Goal: Task Accomplishment & Management: Complete application form

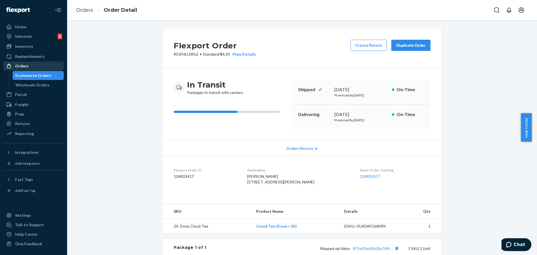
click at [20, 67] on div "Orders" at bounding box center [21, 66] width 13 height 6
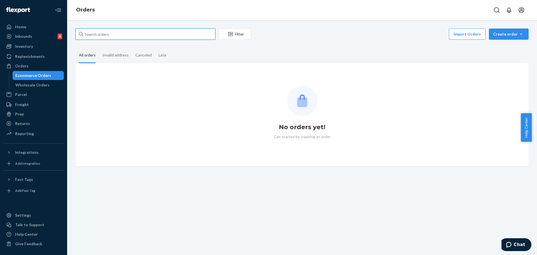
click at [115, 34] on input "text" at bounding box center [146, 34] width 140 height 11
paste input "254688416"
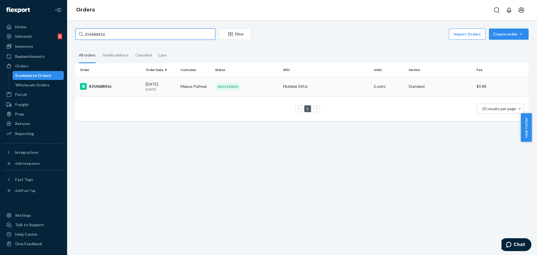
type input "254688416"
click at [116, 91] on td "#254688416" at bounding box center [110, 87] width 68 height 20
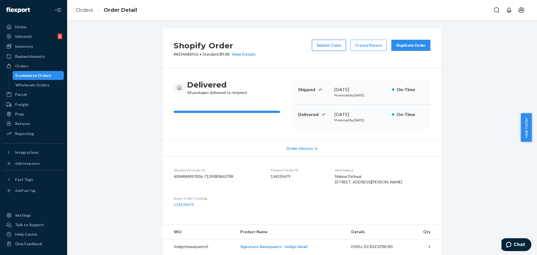
click at [323, 44] on button "Submit Claim" at bounding box center [329, 45] width 34 height 11
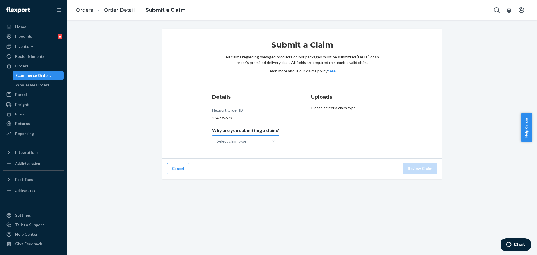
click at [244, 143] on div "Select claim type" at bounding box center [232, 142] width 30 height 6
click at [217, 143] on input "Why are you submitting a claim? Select claim type" at bounding box center [217, 142] width 1 height 6
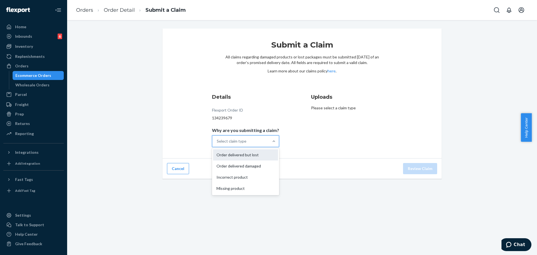
click at [246, 156] on div "Order delivered but lost" at bounding box center [245, 154] width 65 height 11
click at [217, 144] on input "Why are you submitting a claim? option Order delivered but lost focused, 0 of 4…" at bounding box center [217, 142] width 1 height 6
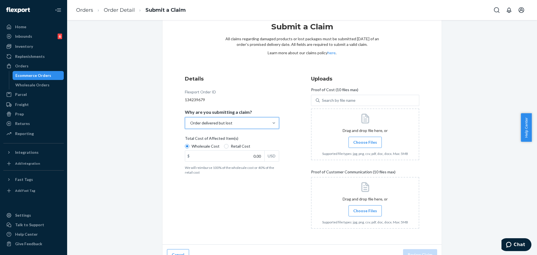
scroll to position [28, 0]
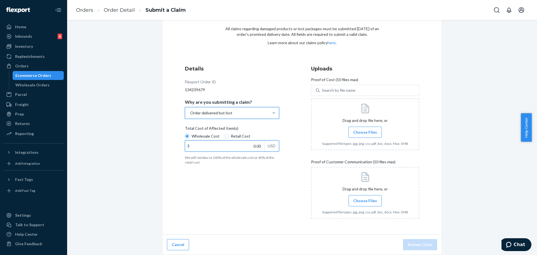
click at [252, 144] on input "0.00" at bounding box center [224, 146] width 79 height 11
type input "79.00"
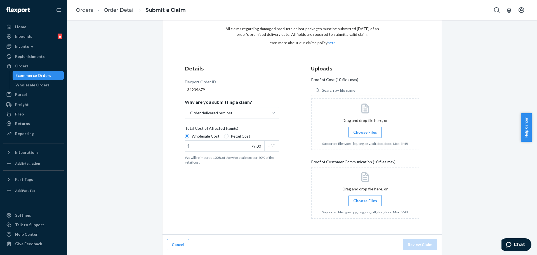
click at [453, 104] on div "Submit a Claim All claims regarding damaged products or lost packages must be s…" at bounding box center [302, 127] width 462 height 255
click at [365, 129] on label "Choose Files" at bounding box center [365, 132] width 33 height 11
click at [365, 129] on input "Choose Files" at bounding box center [365, 132] width 0 height 6
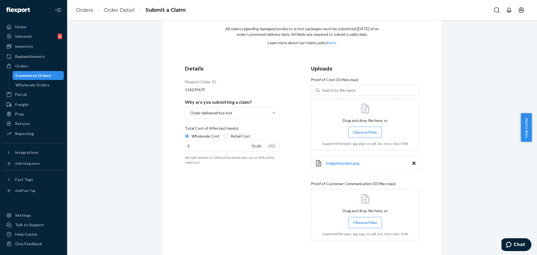
click at [360, 131] on span "Choose Files" at bounding box center [365, 133] width 24 height 6
click at [365, 131] on input "Choose Files" at bounding box center [365, 132] width 0 height 6
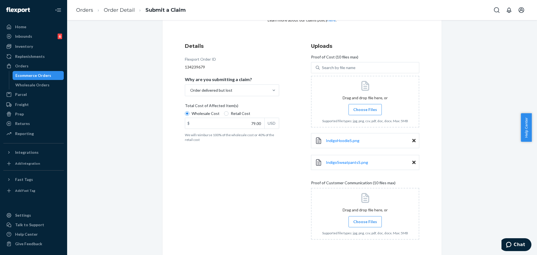
scroll to position [72, 0]
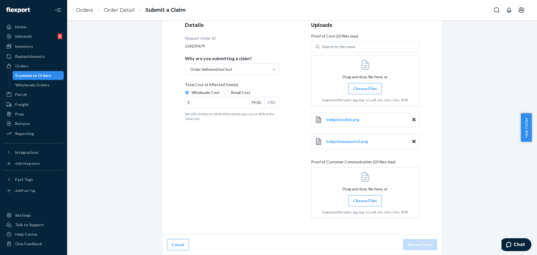
click at [364, 199] on span "Choose Files" at bounding box center [365, 201] width 24 height 6
click at [365, 199] on input "Choose Files" at bounding box center [365, 201] width 0 height 6
click at [370, 202] on span "Choose Files" at bounding box center [365, 201] width 24 height 6
click at [365, 202] on input "Choose Files" at bounding box center [365, 201] width 0 height 6
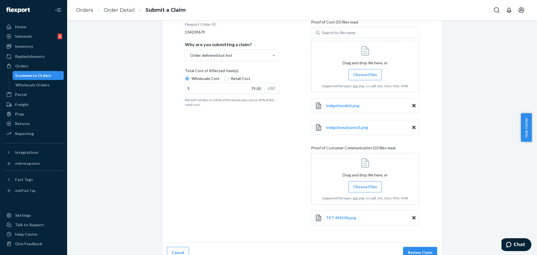
scroll to position [94, 0]
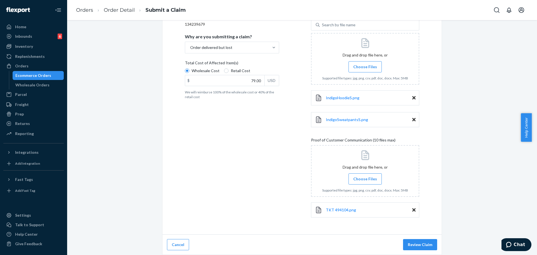
click at [415, 245] on button "Review Claim" at bounding box center [420, 244] width 34 height 11
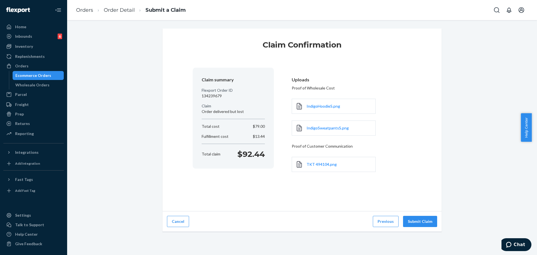
scroll to position [0, 0]
click at [426, 220] on button "Submit Claim" at bounding box center [420, 221] width 34 height 11
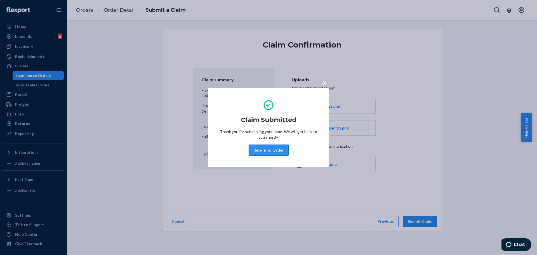
click at [273, 152] on button "Return to Order" at bounding box center [269, 150] width 40 height 11
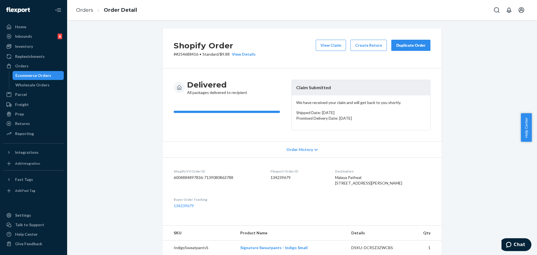
click at [409, 48] on div "Duplicate Order" at bounding box center [411, 46] width 30 height 6
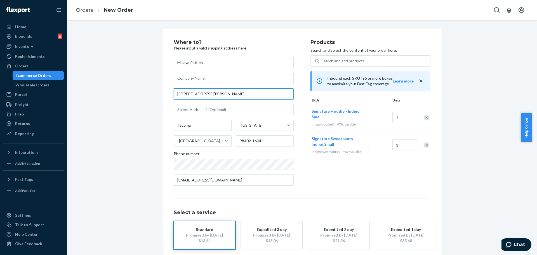
drag, startPoint x: 224, startPoint y: 94, endPoint x: 207, endPoint y: 91, distance: 16.7
click at [207, 91] on input "[STREET_ADDRESS][PERSON_NAME]" at bounding box center [234, 93] width 120 height 11
type input "[STREET_ADDRESS][PERSON_NAME]"
click at [239, 111] on input "text" at bounding box center [234, 109] width 120 height 11
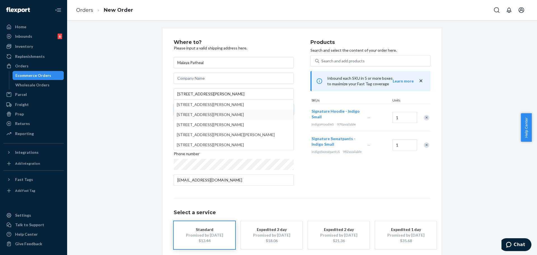
paste input "Unit 310"
type input "Unit 310"
click at [248, 93] on input "[STREET_ADDRESS][PERSON_NAME]" at bounding box center [234, 93] width 120 height 11
click at [151, 113] on div "Where to? Please input a valid shipping address here. Malaya Patheal [STREET_AD…" at bounding box center [302, 156] width 462 height 254
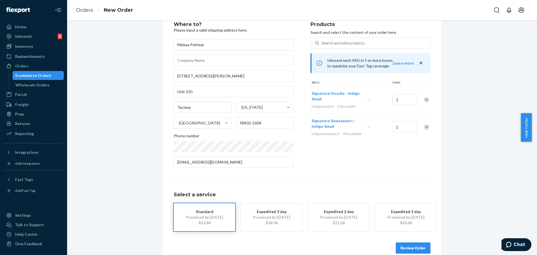
scroll to position [28, 0]
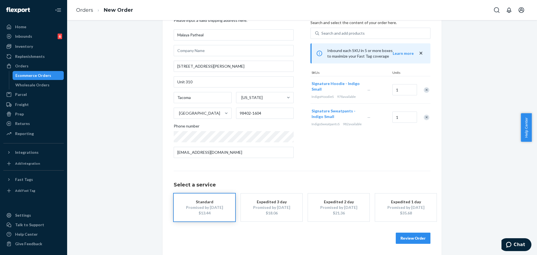
click at [414, 237] on button "Review Order" at bounding box center [413, 238] width 35 height 11
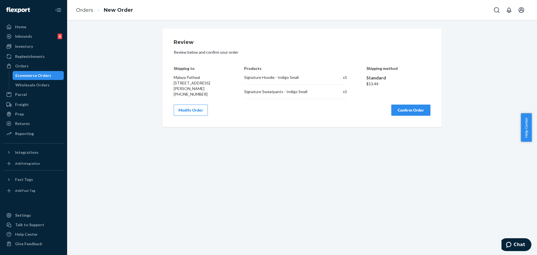
scroll to position [0, 0]
click at [401, 112] on button "Confirm Order" at bounding box center [410, 110] width 39 height 11
